Goal: Task Accomplishment & Management: Manage account settings

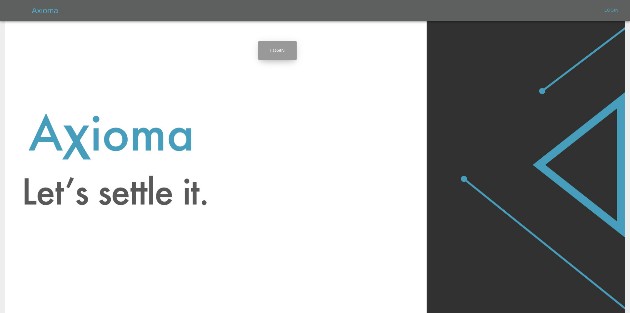
click at [285, 54] on link "Login" at bounding box center [277, 50] width 38 height 19
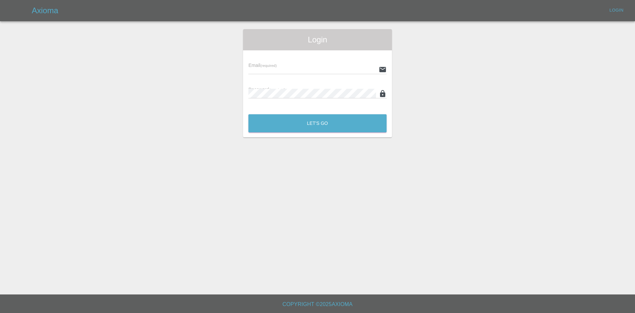
type input "[EMAIL_ADDRESS][DOMAIN_NAME]"
click at [298, 121] on button "Let's Go" at bounding box center [318, 123] width 138 height 18
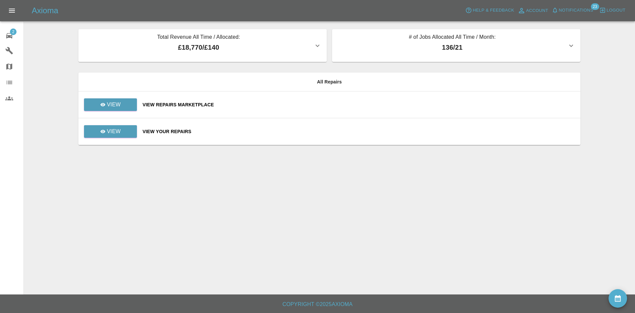
click at [584, 9] on span "Notifications" at bounding box center [576, 11] width 34 height 8
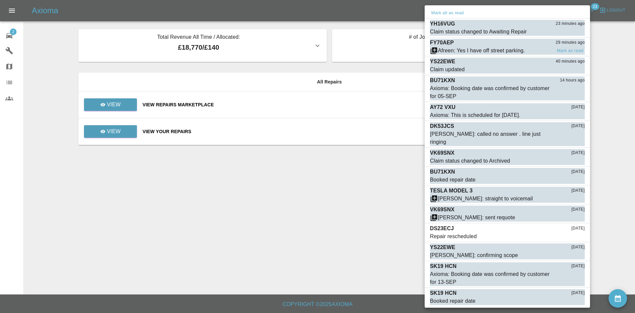
click at [441, 48] on div "Afreen: Yes I have off street parking." at bounding box center [481, 51] width 87 height 8
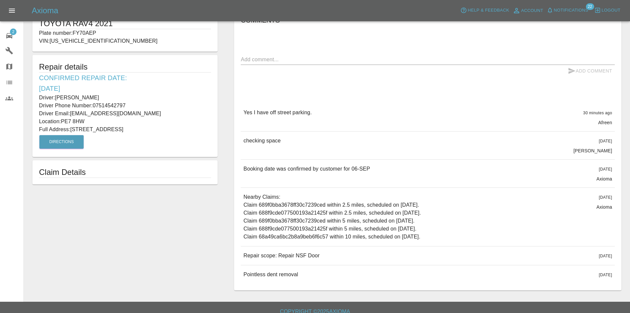
scroll to position [66, 0]
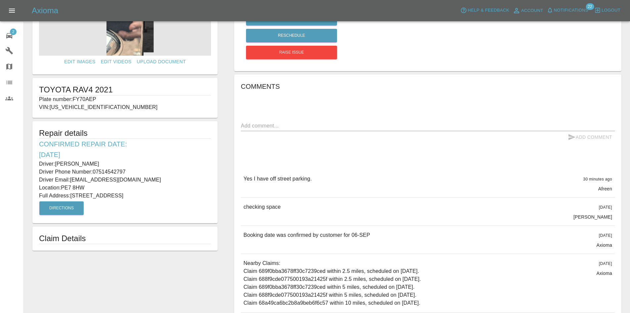
drag, startPoint x: 71, startPoint y: 195, endPoint x: 116, endPoint y: 195, distance: 45.0
click at [116, 195] on p "Full Address: [STREET_ADDRESS]" at bounding box center [125, 196] width 172 height 8
click at [177, 200] on p "Full Address: [STREET_ADDRESS]" at bounding box center [125, 196] width 172 height 8
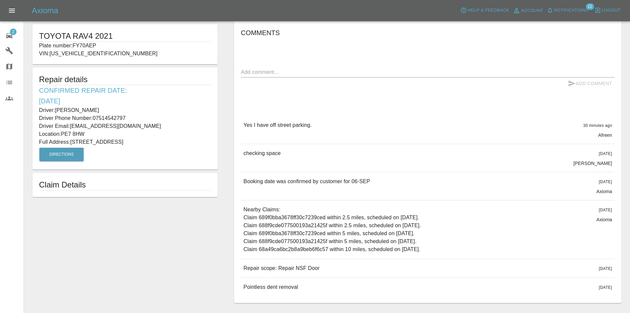
scroll to position [108, 0]
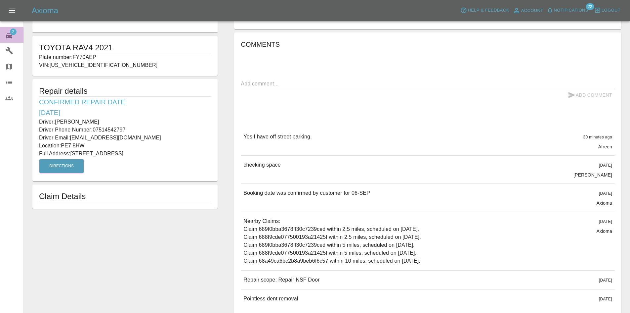
click at [12, 33] on span "2" at bounding box center [13, 31] width 7 height 7
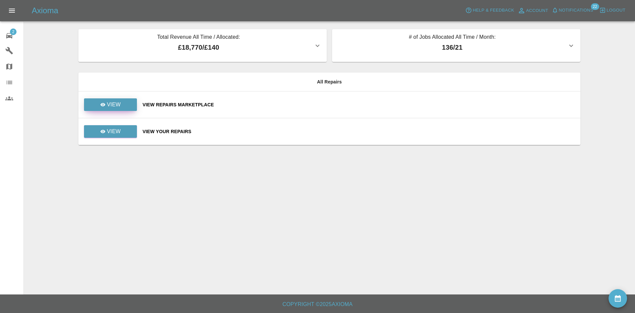
click at [123, 100] on link "View" at bounding box center [110, 104] width 53 height 13
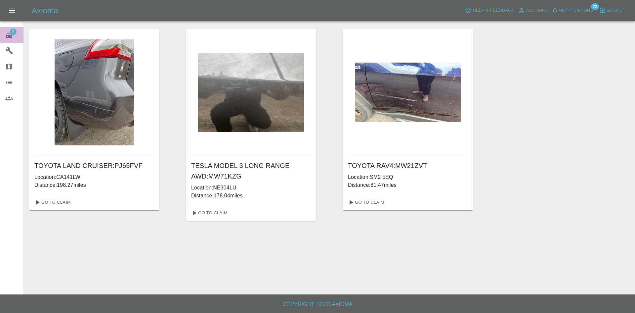
click at [13, 39] on icon at bounding box center [9, 36] width 8 height 8
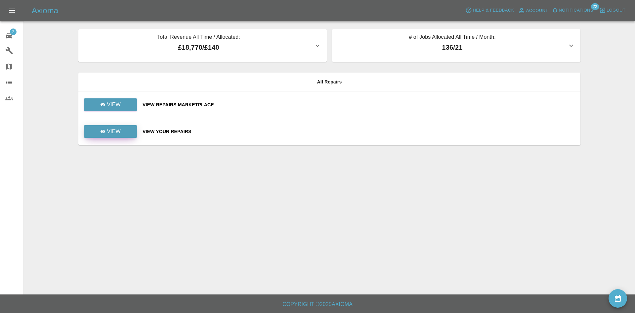
click at [97, 130] on link "View" at bounding box center [110, 131] width 53 height 13
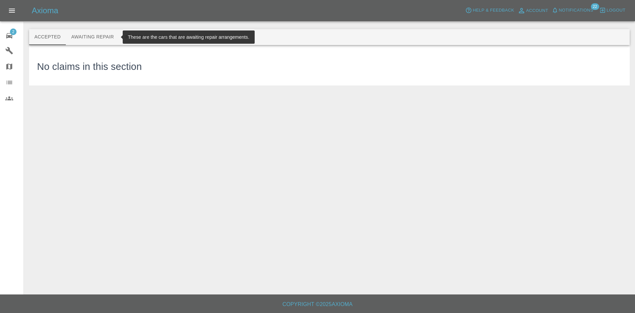
click at [97, 40] on button "Awaiting Repair" at bounding box center [92, 37] width 53 height 16
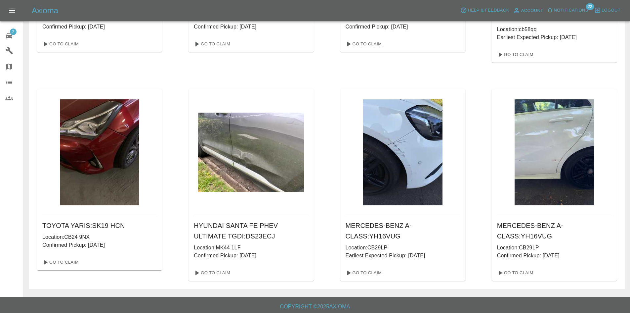
scroll to position [402, 0]
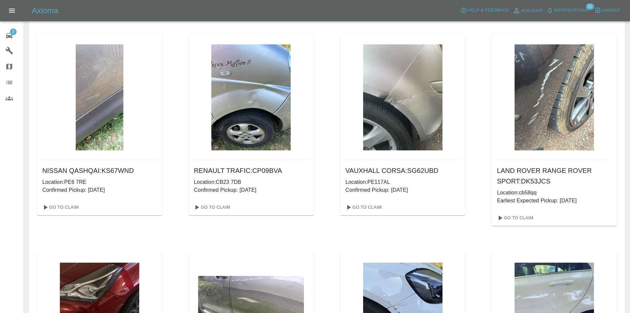
scroll to position [369, 0]
